Goal: Information Seeking & Learning: Learn about a topic

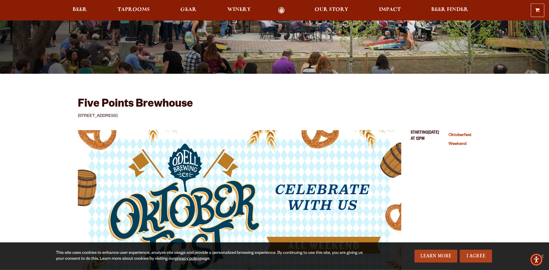
scroll to position [150, 0]
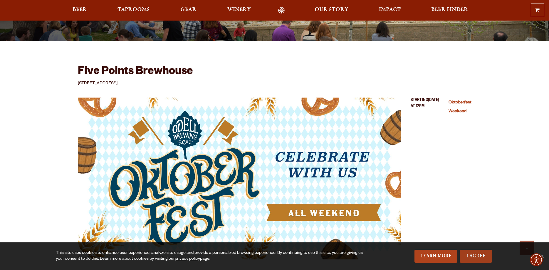
click at [482, 257] on link "I Agree" at bounding box center [476, 256] width 32 height 13
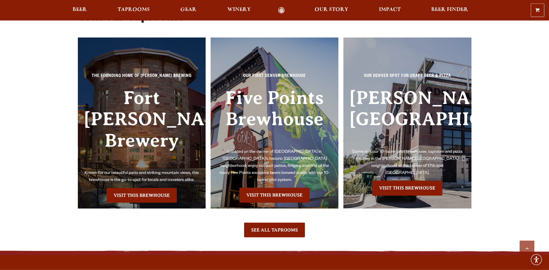
scroll to position [3717, 0]
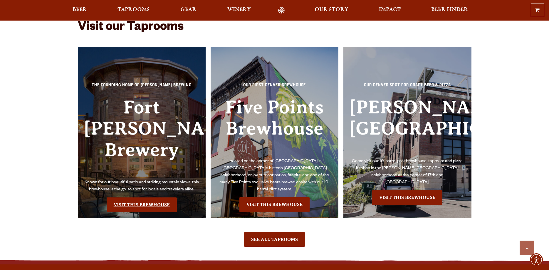
click at [127, 202] on link "Visit this Brewhouse" at bounding box center [142, 204] width 70 height 15
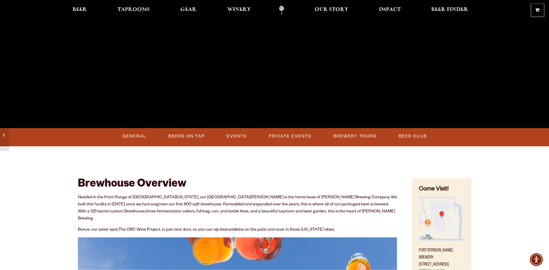
scroll to position [210, 0]
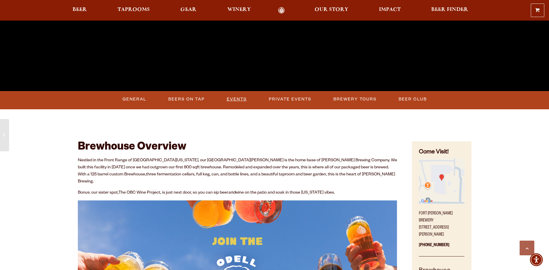
click at [231, 98] on link "Events" at bounding box center [236, 100] width 25 height 14
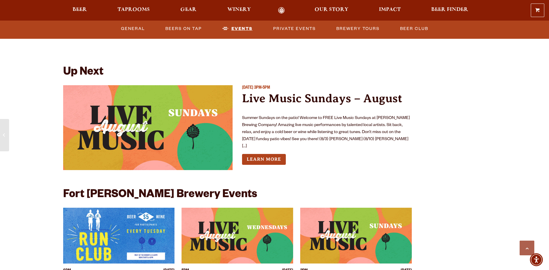
scroll to position [1352, 0]
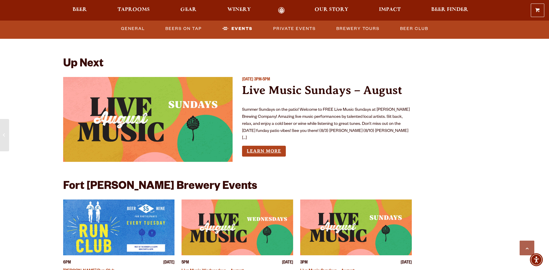
click at [265, 146] on link "Learn More" at bounding box center [264, 151] width 44 height 11
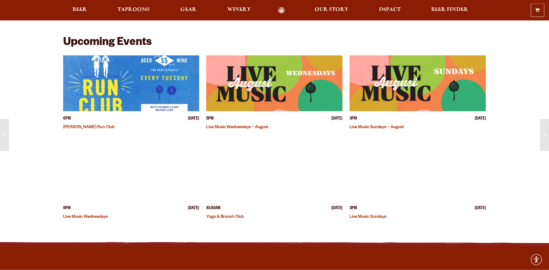
scroll to position [90, 0]
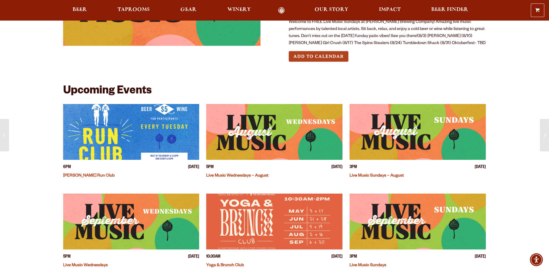
click at [382, 129] on img "View event details" at bounding box center [418, 132] width 136 height 56
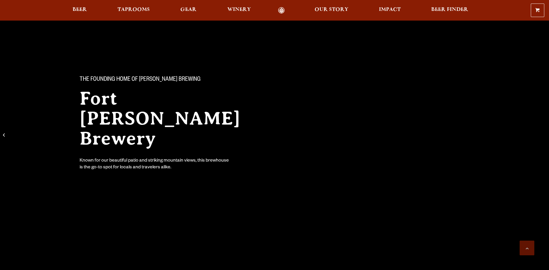
scroll to position [1352, 0]
